Goal: Transaction & Acquisition: Obtain resource

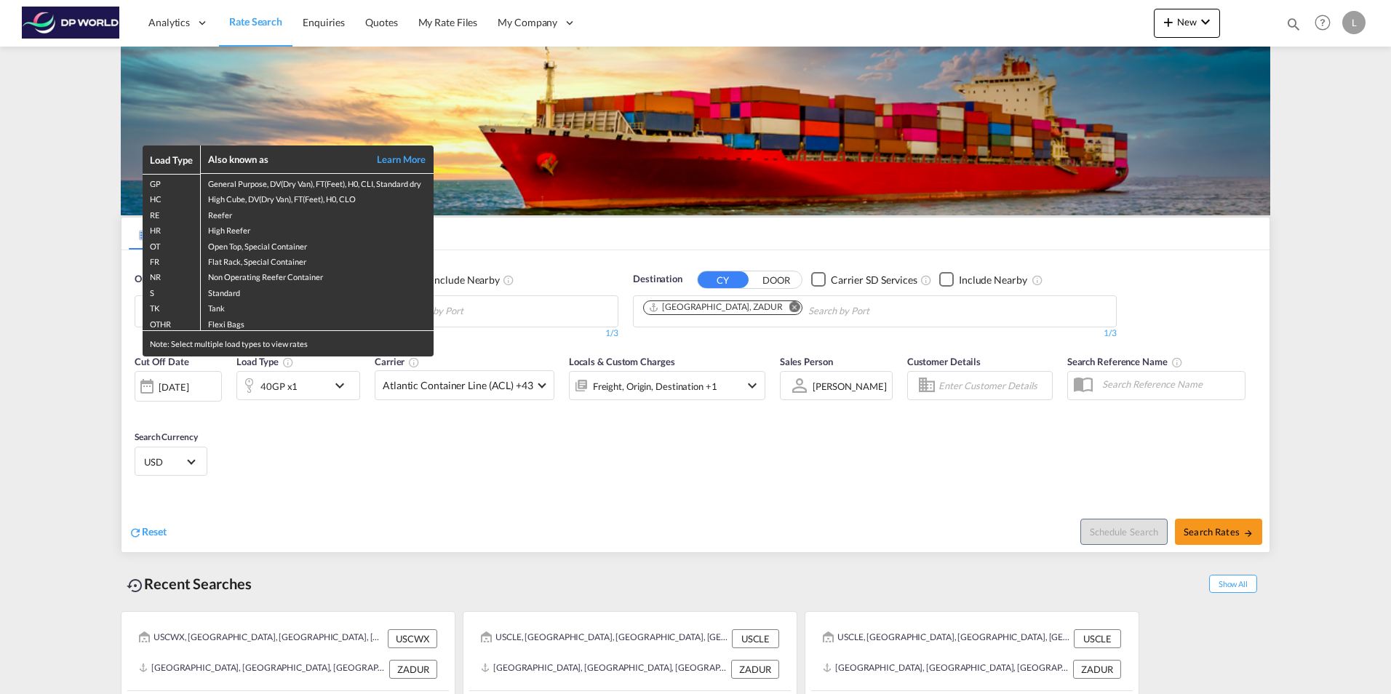
click at [699, 339] on div "Load Type Also known as Learn More GP General Purpose, DV(Dry Van), FT(Feet), H…" at bounding box center [695, 347] width 1391 height 694
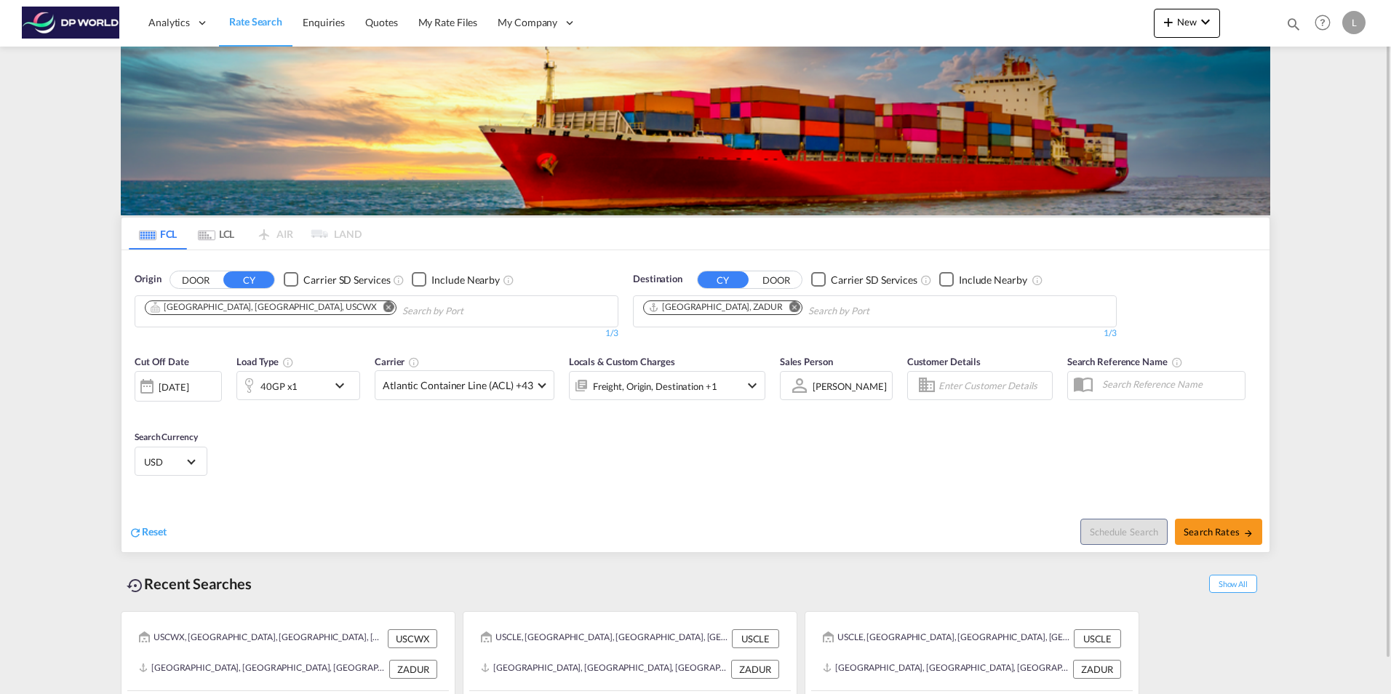
click at [384, 307] on md-icon "Remove" at bounding box center [389, 306] width 11 height 11
click at [174, 313] on body "Analytics Dashboard Rate Search Enquiries Quotes My Rate Files My Company" at bounding box center [695, 347] width 1391 height 694
paste input "[GEOGRAPHIC_DATA]"
click at [187, 315] on body "Analytics Dashboard Rate Search Enquiries Quotes My Rate Files My Company" at bounding box center [695, 347] width 1391 height 694
click at [187, 315] on input "[GEOGRAPHIC_DATA]" at bounding box center [214, 311] width 138 height 23
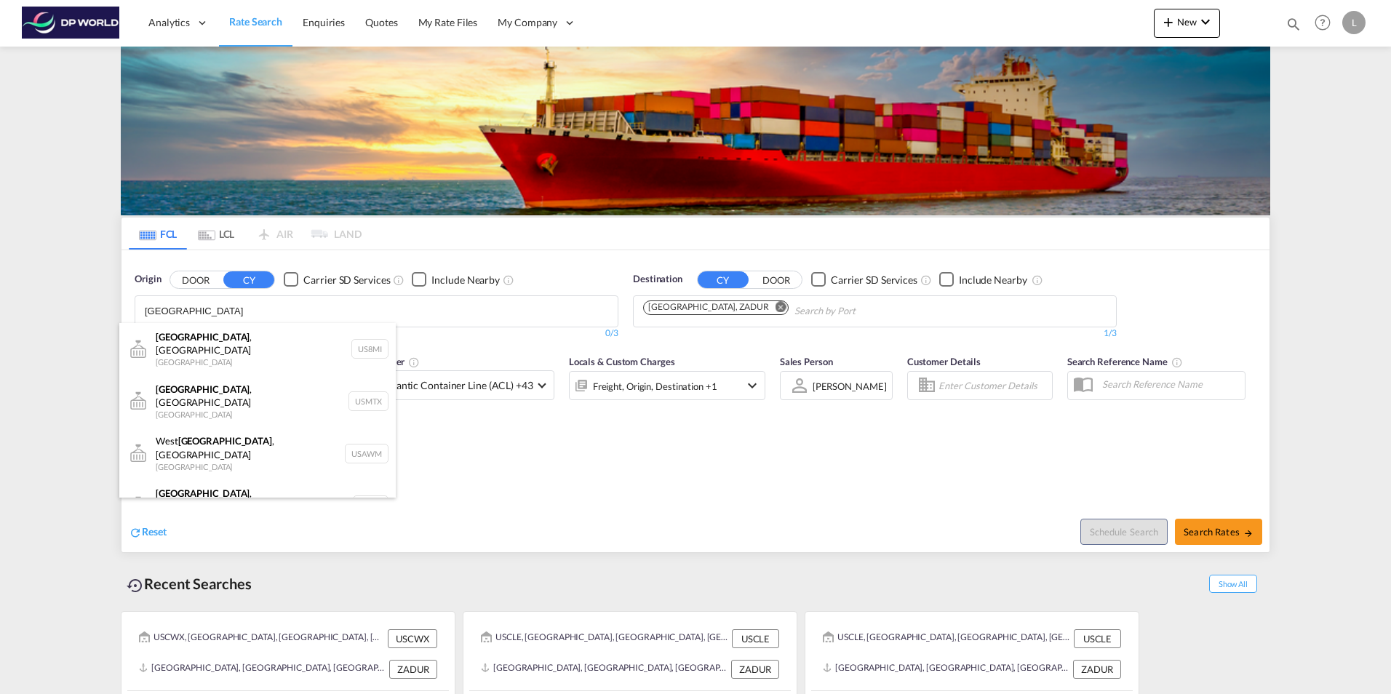
paste input "New Orlean"
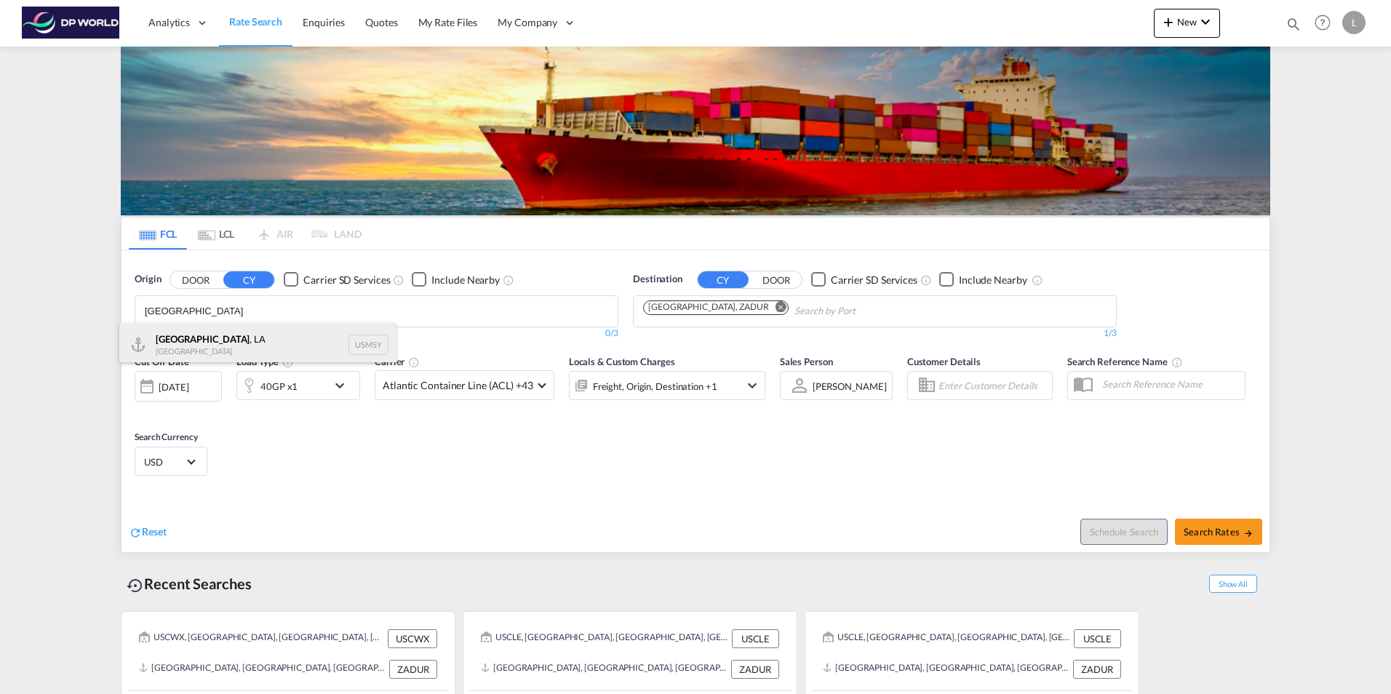
type input "[GEOGRAPHIC_DATA]"
click at [223, 351] on div "[GEOGRAPHIC_DATA] , [GEOGRAPHIC_DATA] USMSY" at bounding box center [257, 345] width 277 height 44
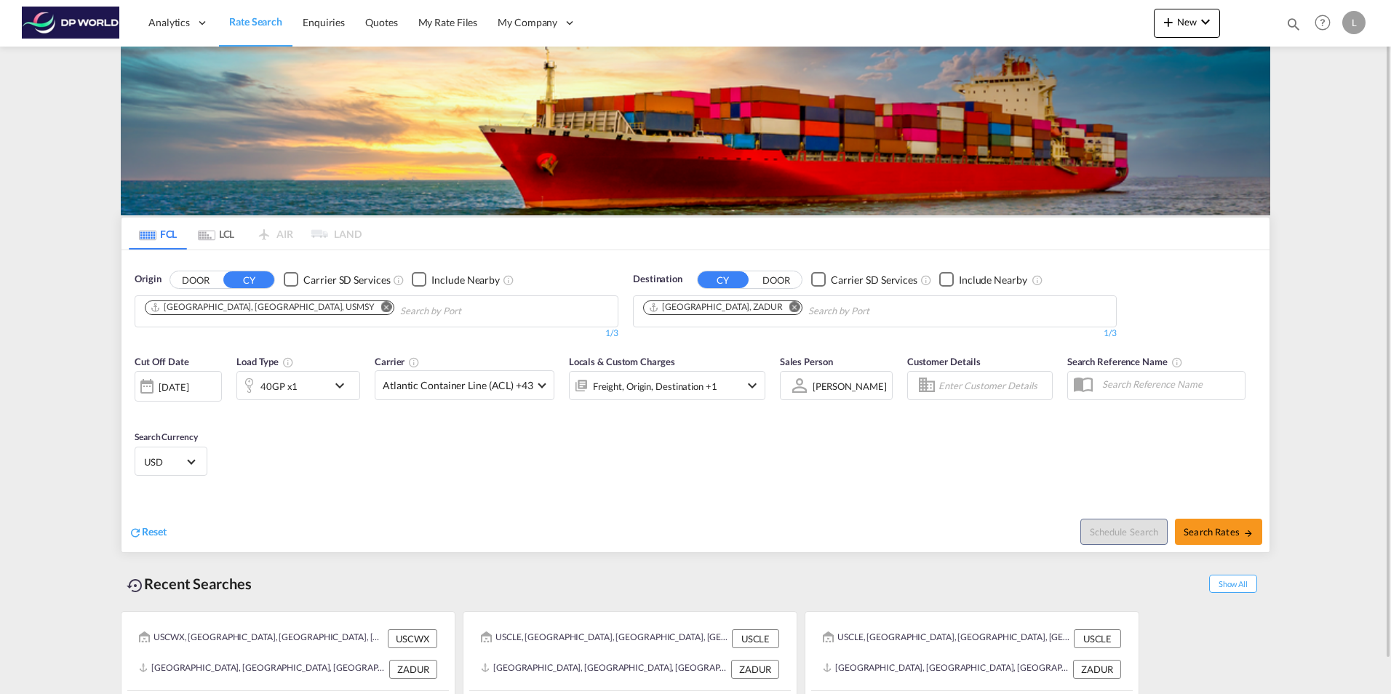
click at [780, 311] on button "Remove" at bounding box center [791, 308] width 22 height 15
click at [702, 313] on input "Chips input." at bounding box center [712, 311] width 138 height 23
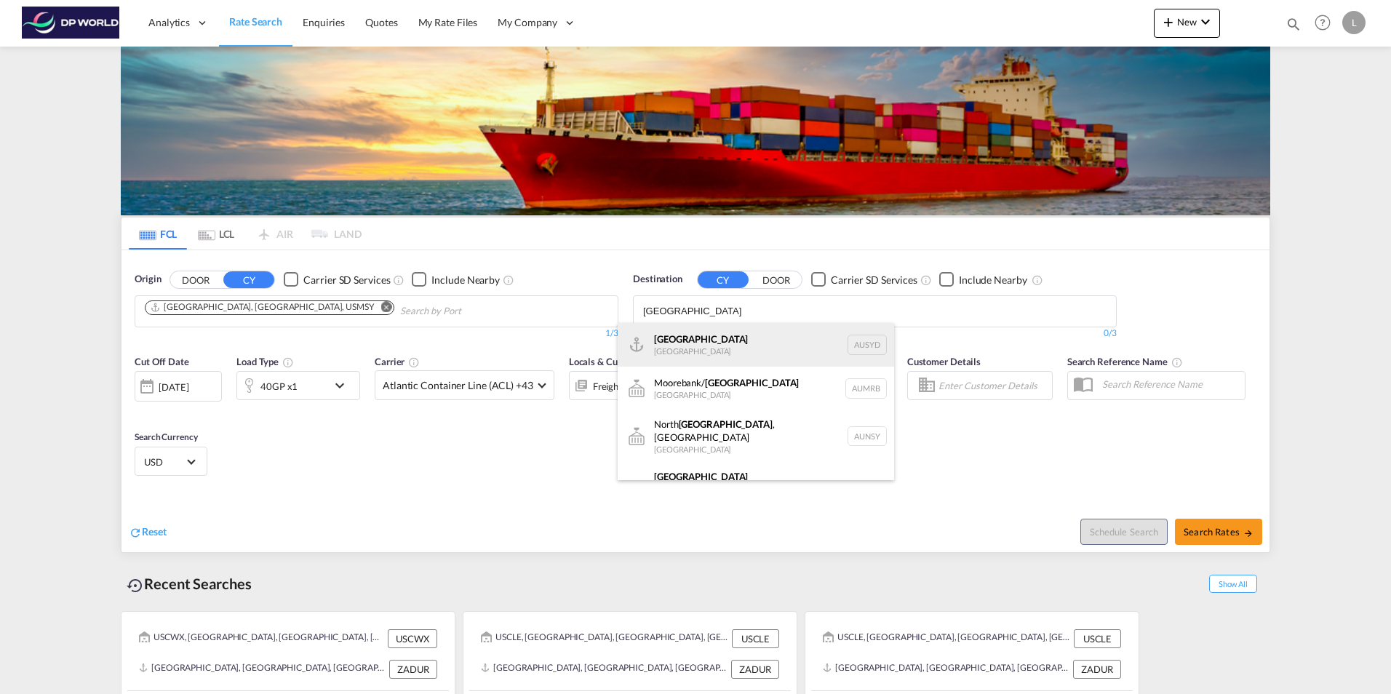
type input "[GEOGRAPHIC_DATA]"
click at [756, 347] on div "[GEOGRAPHIC_DATA] [GEOGRAPHIC_DATA] AUSYD" at bounding box center [756, 345] width 277 height 44
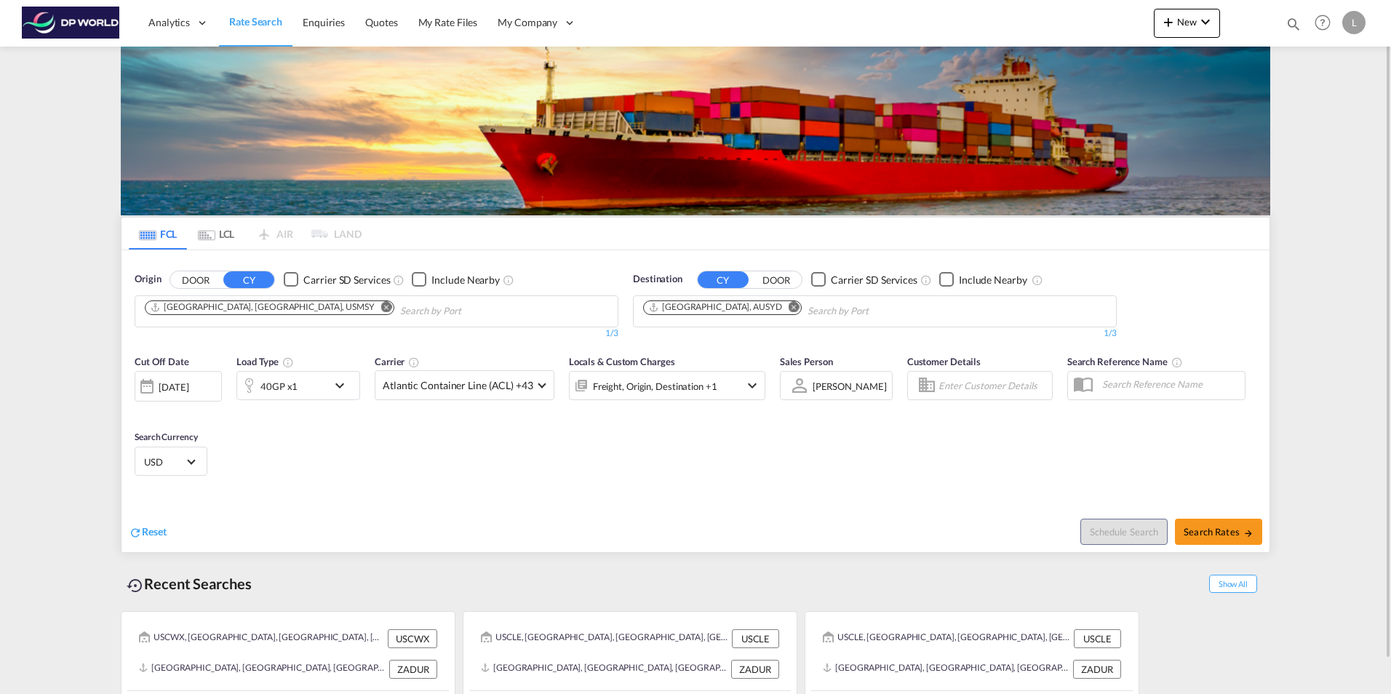
click at [298, 390] on div "40GP x1" at bounding box center [282, 385] width 90 height 29
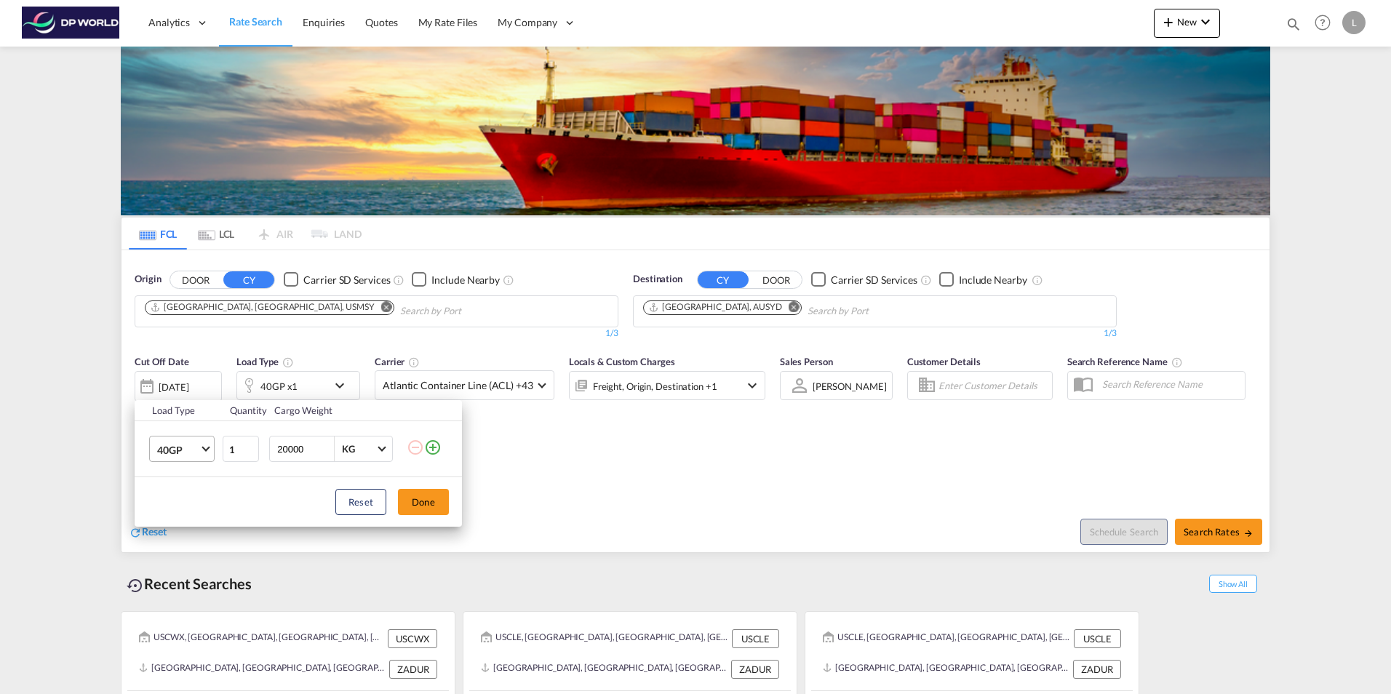
click at [179, 450] on span "40GP" at bounding box center [178, 450] width 42 height 15
click at [156, 408] on md-option "20GP" at bounding box center [195, 414] width 99 height 35
click at [422, 500] on button "Done" at bounding box center [423, 502] width 51 height 26
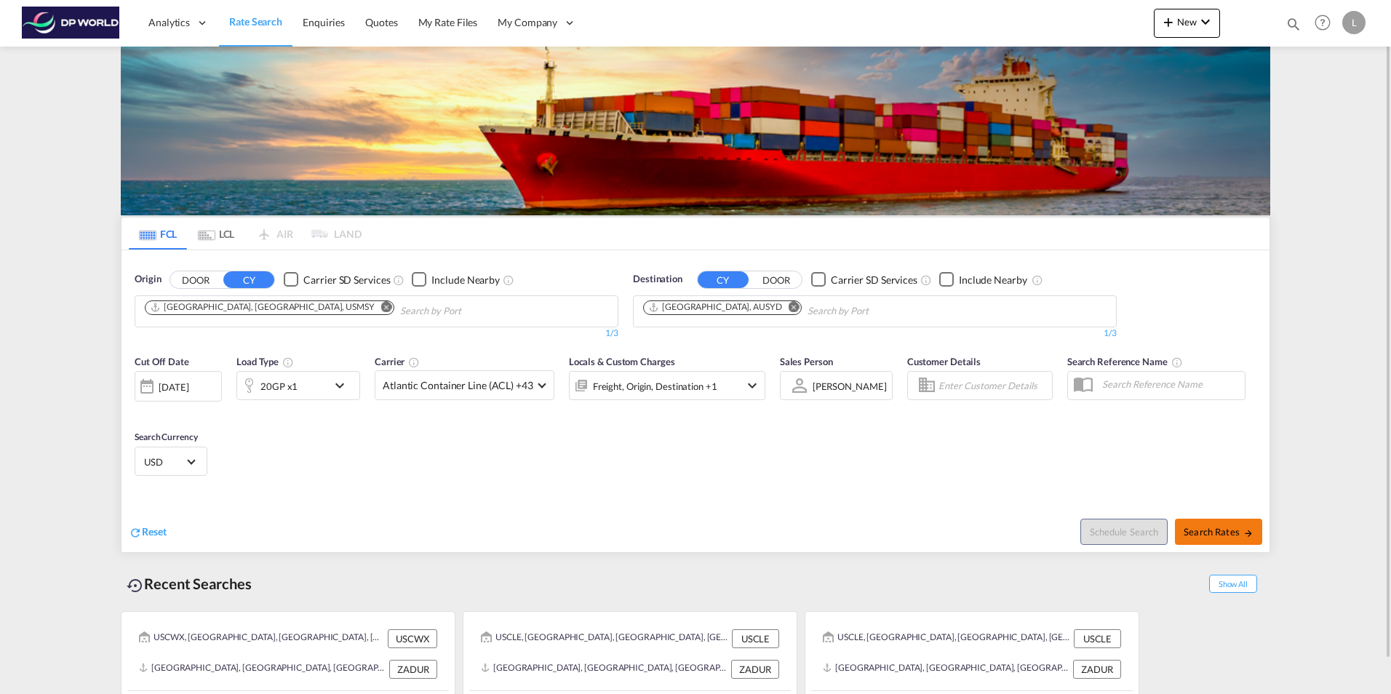
click at [1218, 528] on span "Search Rates" at bounding box center [1219, 532] width 70 height 12
type input "USMSY to AUSYD / [DATE]"
